Goal: Information Seeking & Learning: Learn about a topic

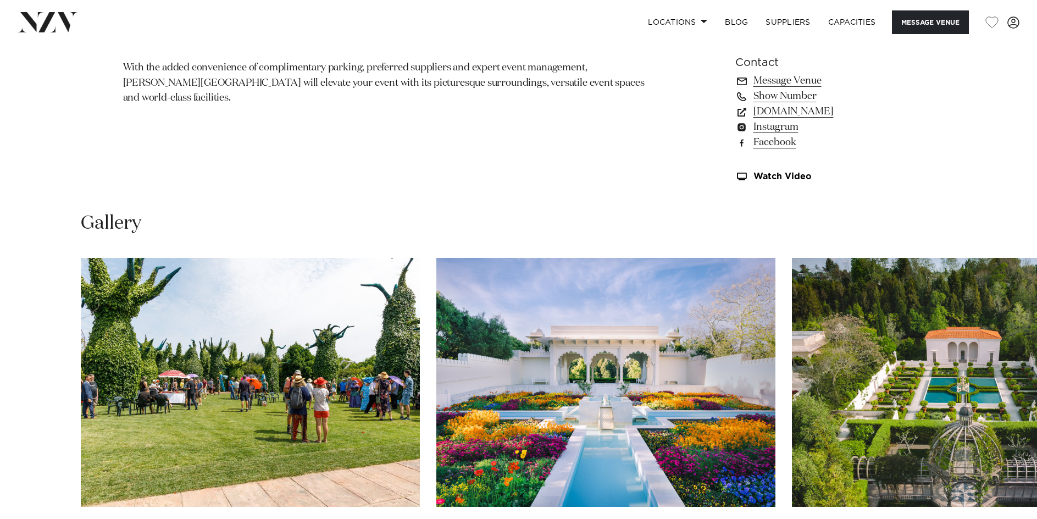
scroll to position [1155, 0]
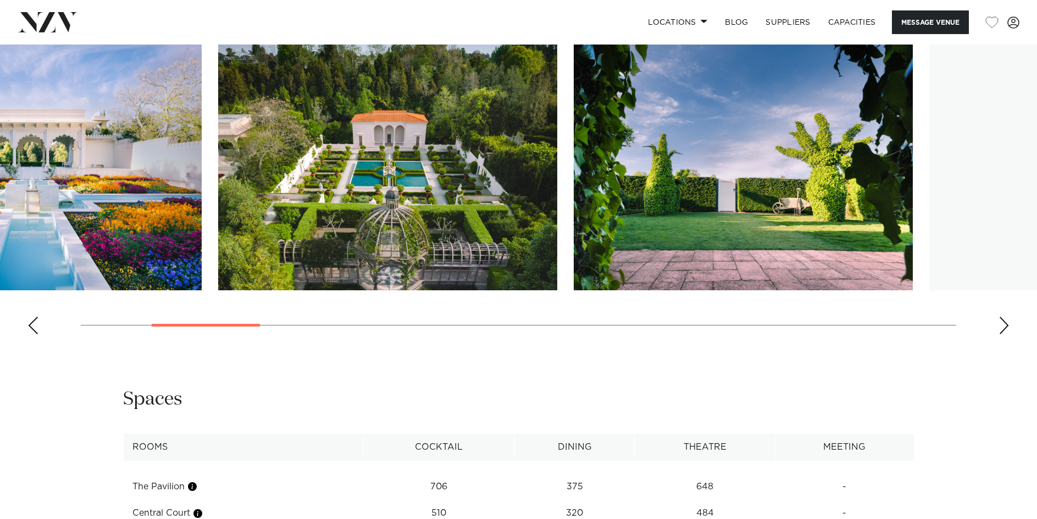
click at [288, 210] on img "3 / 20" at bounding box center [387, 165] width 339 height 249
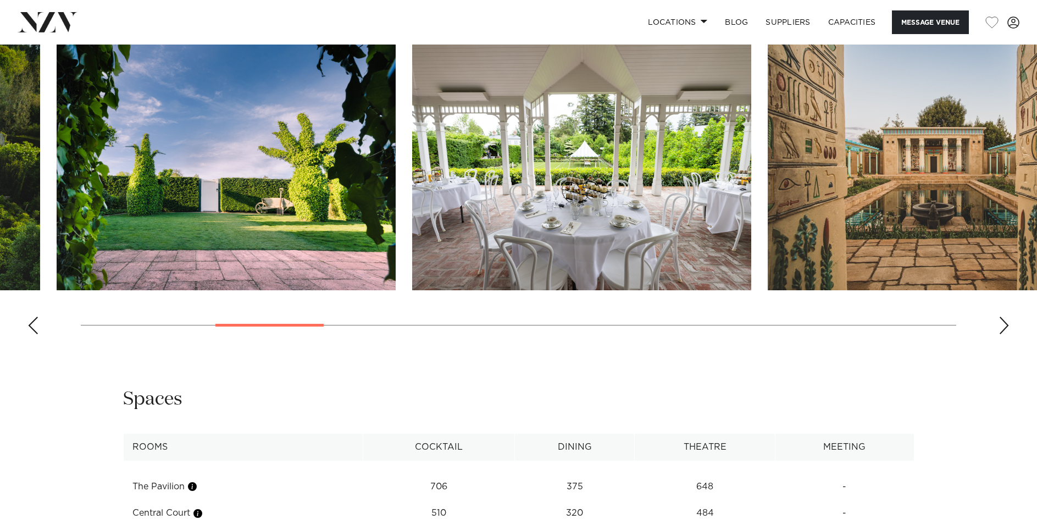
click at [250, 238] on img "4 / 20" at bounding box center [226, 165] width 339 height 249
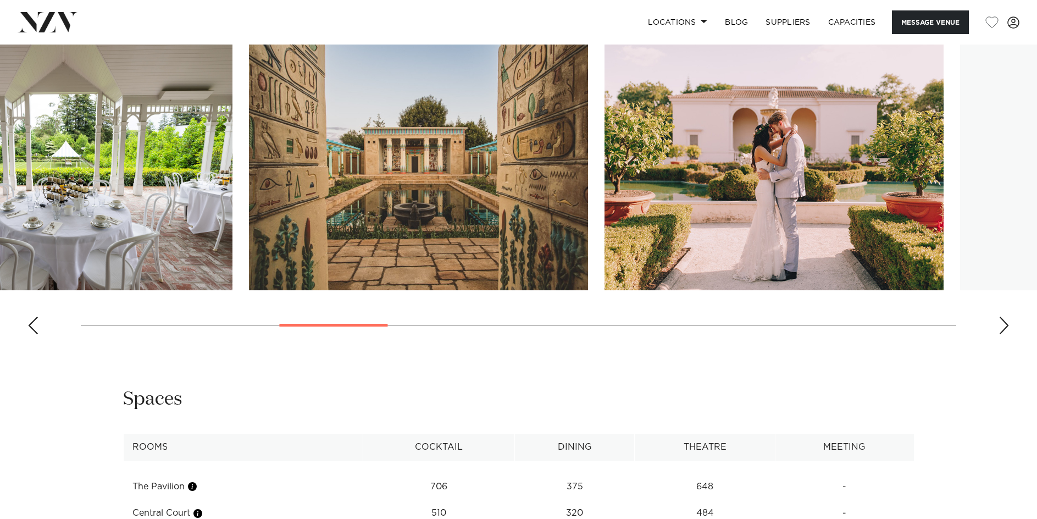
click at [179, 227] on img "5 / 20" at bounding box center [62, 165] width 339 height 249
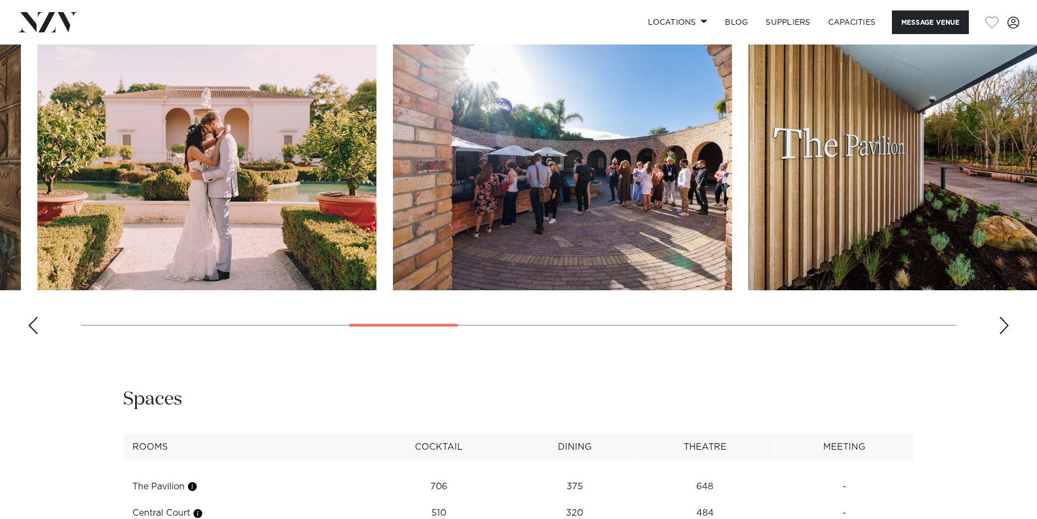
click at [338, 200] on img "7 / 20" at bounding box center [206, 165] width 339 height 249
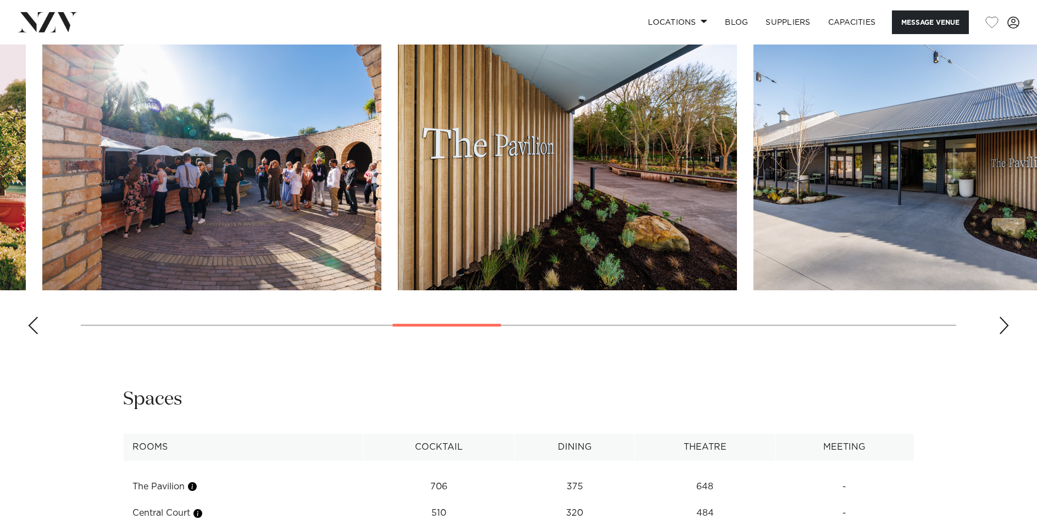
click at [398, 221] on img "9 / 20" at bounding box center [567, 165] width 339 height 249
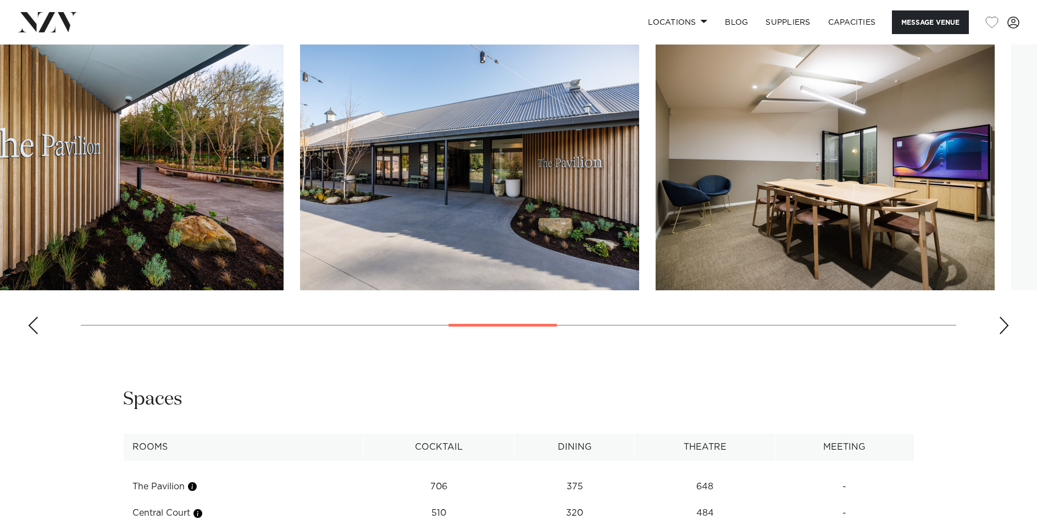
click at [333, 216] on img "10 / 20" at bounding box center [469, 165] width 339 height 249
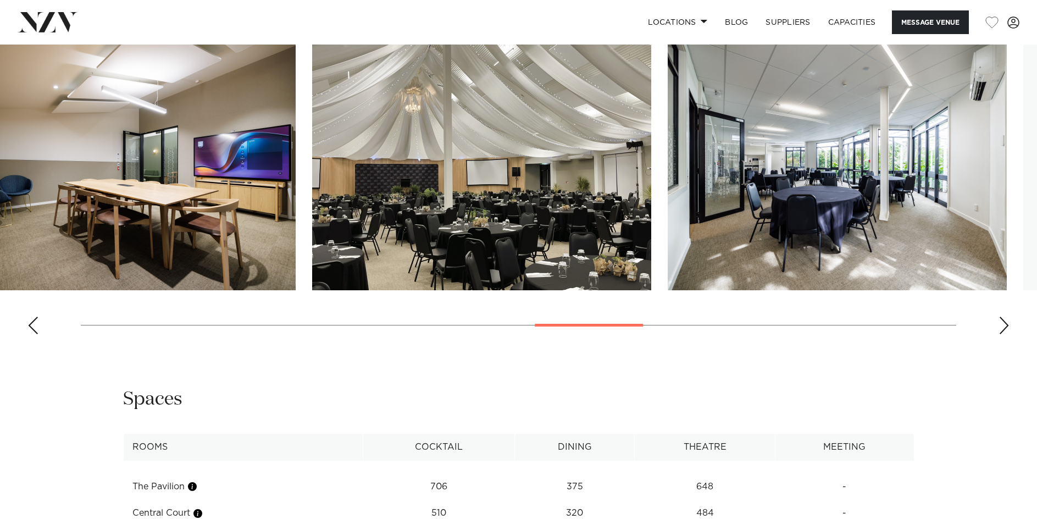
click at [378, 179] on img "12 / 20" at bounding box center [481, 165] width 339 height 249
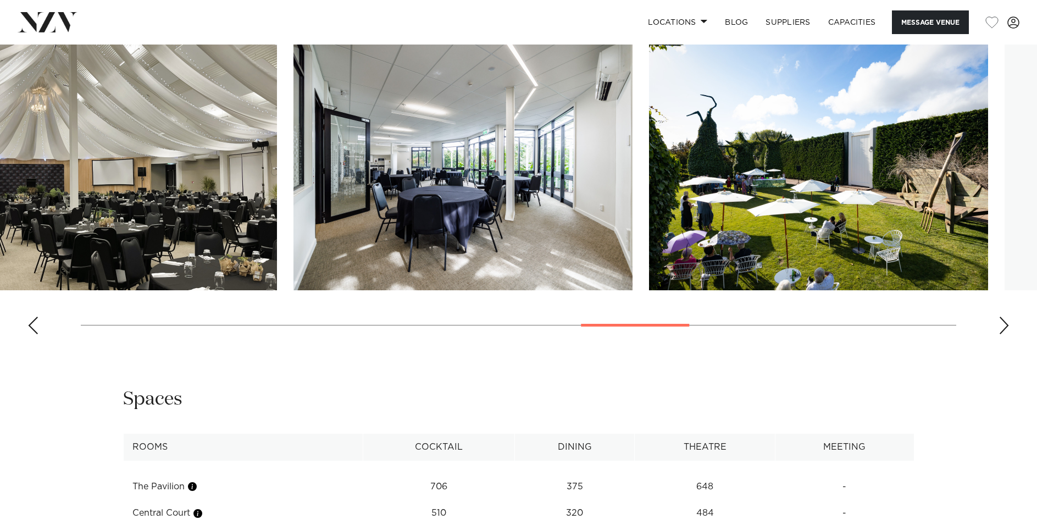
click at [0, 0] on slot at bounding box center [0, 0] width 0 height 0
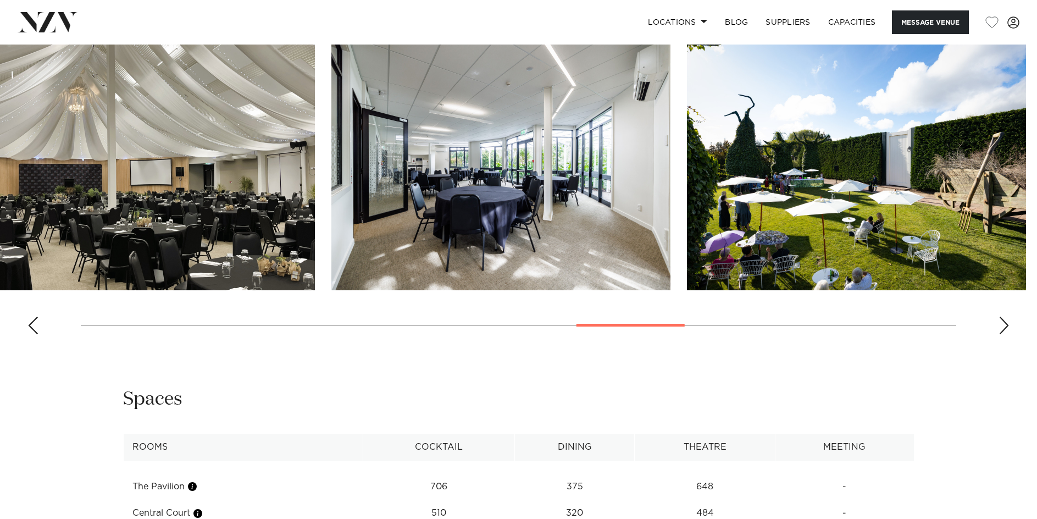
click at [427, 196] on img "13 / 20" at bounding box center [501, 165] width 339 height 249
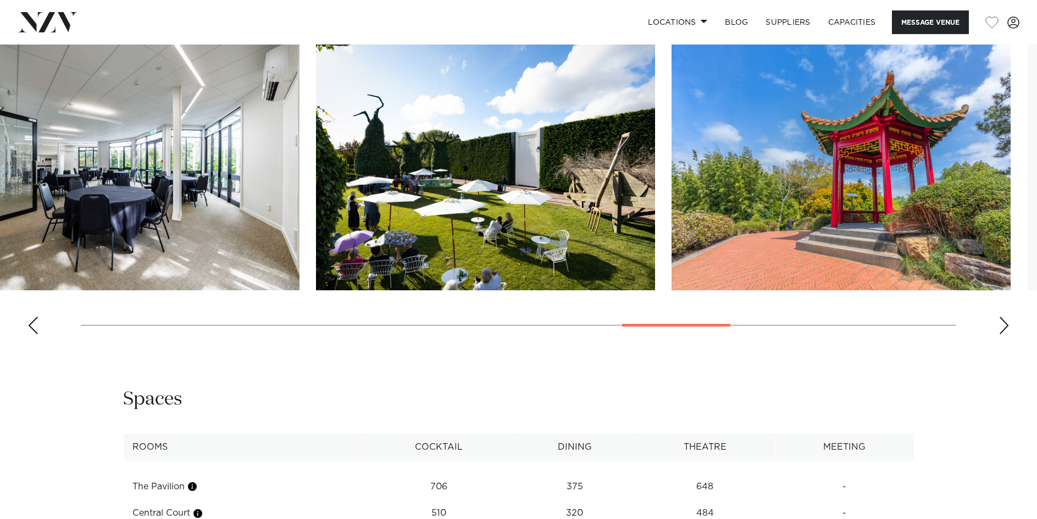
click at [316, 211] on img "14 / 20" at bounding box center [485, 165] width 339 height 249
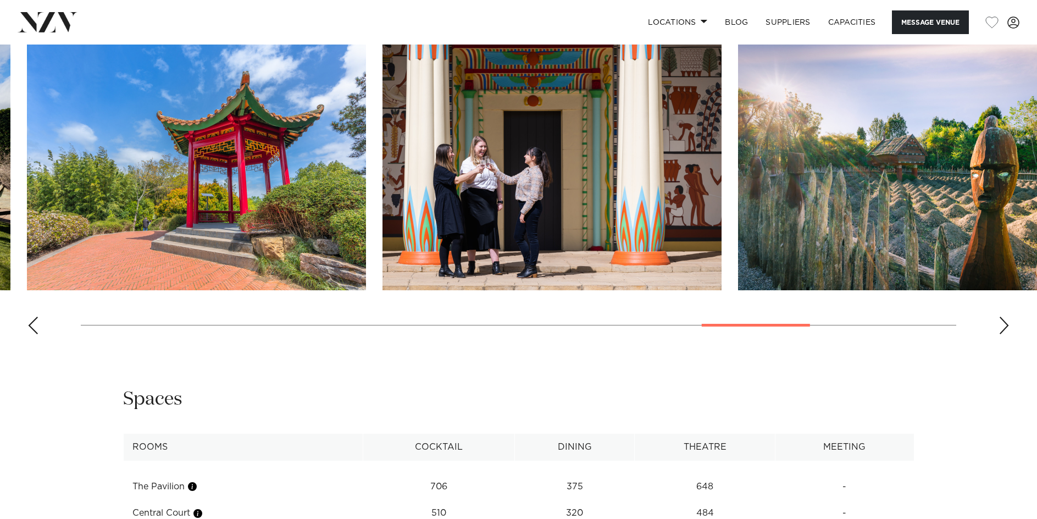
click at [350, 219] on swiper-container at bounding box center [518, 192] width 1037 height 302
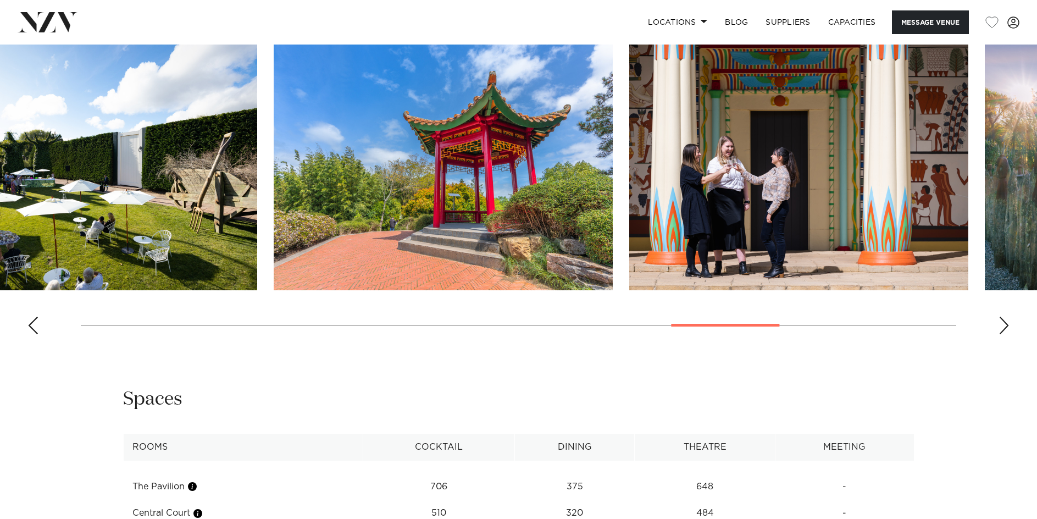
click at [629, 207] on img "16 / 20" at bounding box center [798, 165] width 339 height 249
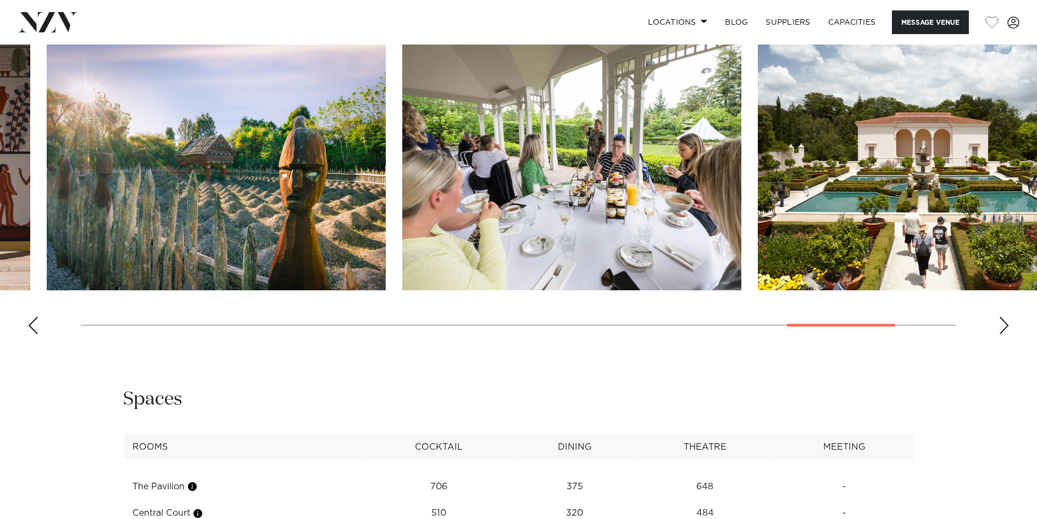
click at [251, 221] on swiper-container at bounding box center [518, 192] width 1037 height 302
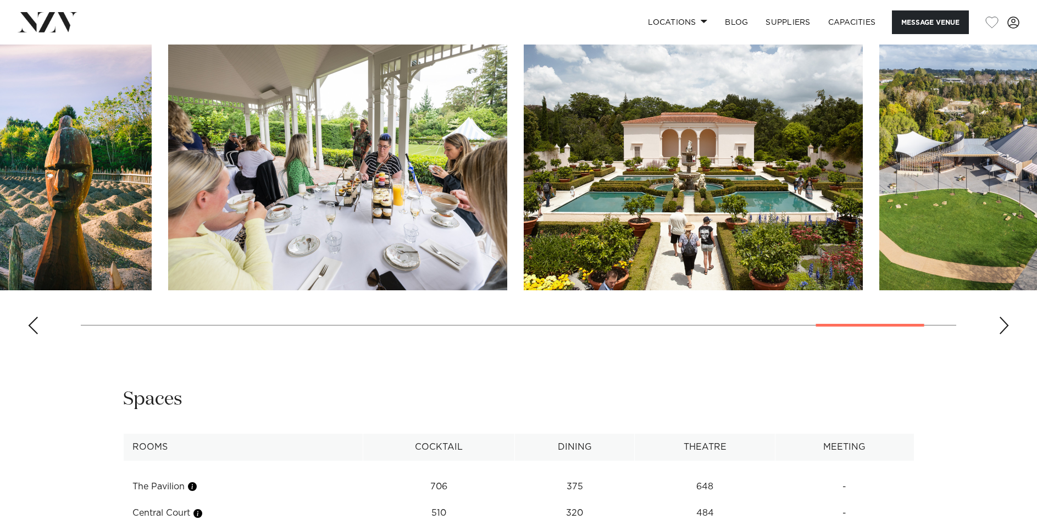
click at [309, 233] on swiper-container at bounding box center [518, 192] width 1037 height 302
